Goal: Transaction & Acquisition: Purchase product/service

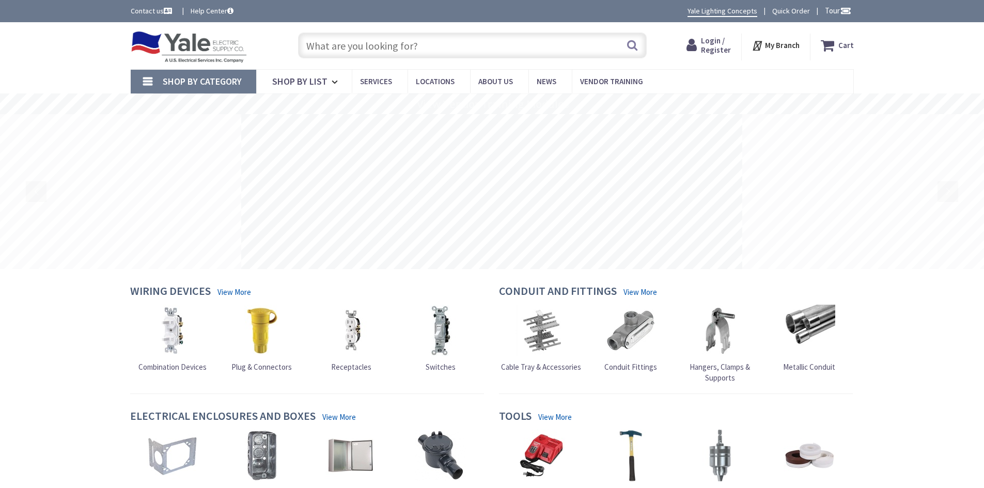
click at [719, 45] on span "Login / Register" at bounding box center [716, 45] width 30 height 19
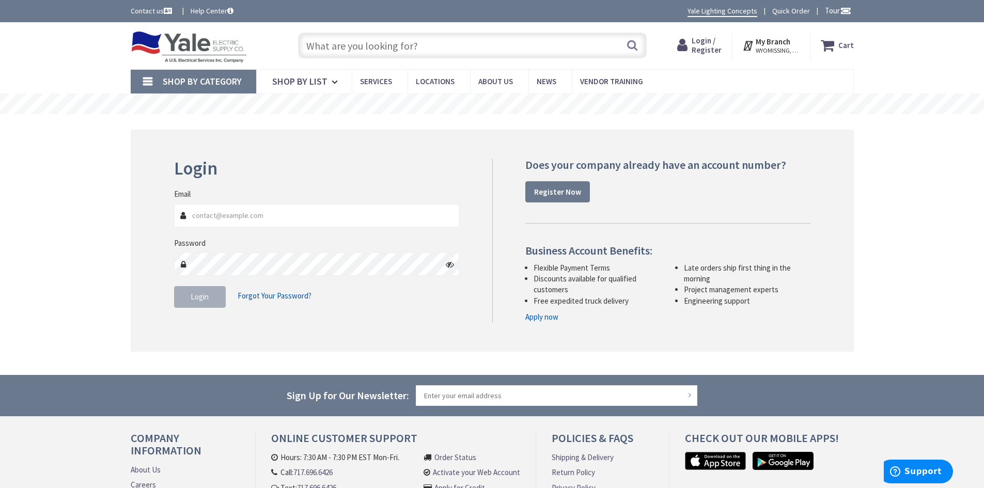
type input "[PERSON_NAME][EMAIL_ADDRESS][DOMAIN_NAME]"
click at [206, 304] on button "Login" at bounding box center [200, 297] width 52 height 22
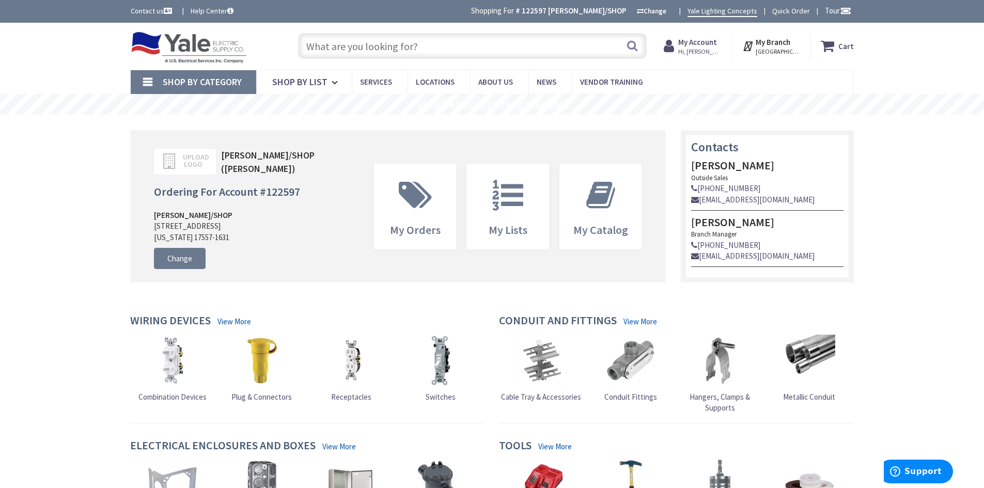
click at [374, 60] on div "Search" at bounding box center [470, 45] width 354 height 33
click at [378, 50] on input "text" at bounding box center [472, 46] width 349 height 26
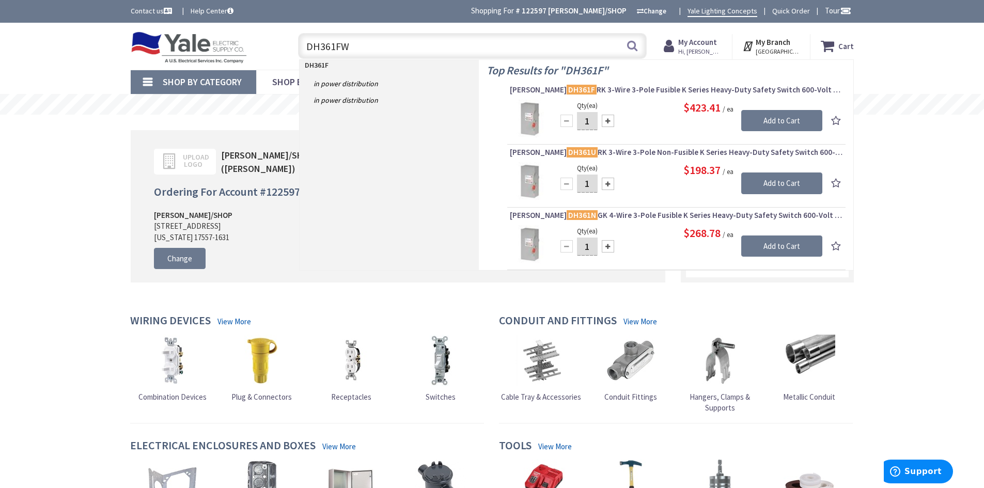
type input "DH361FWK"
